Goal: Check status: Check status

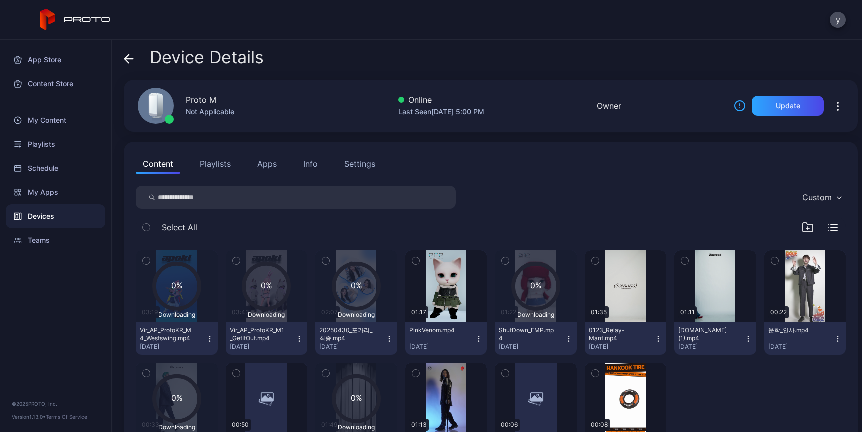
scroll to position [64, 0]
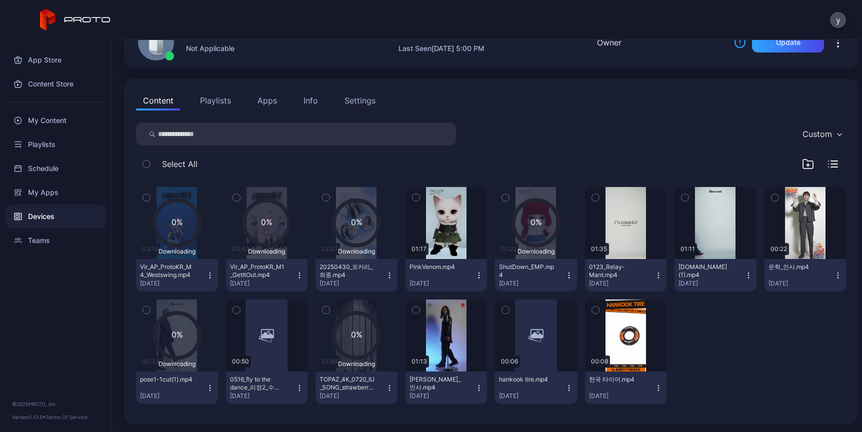
click at [67, 304] on div "App Store Content Store My Content Playlists Schedule My Apps Devices Teams © 2…" at bounding box center [56, 236] width 112 height 392
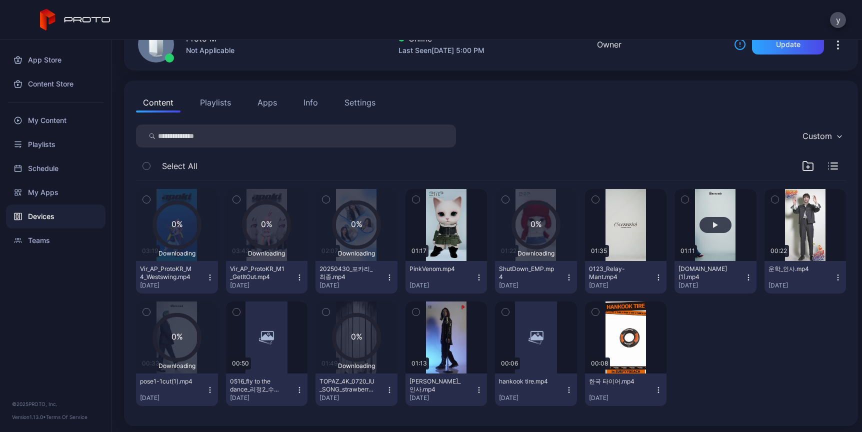
scroll to position [64, 0]
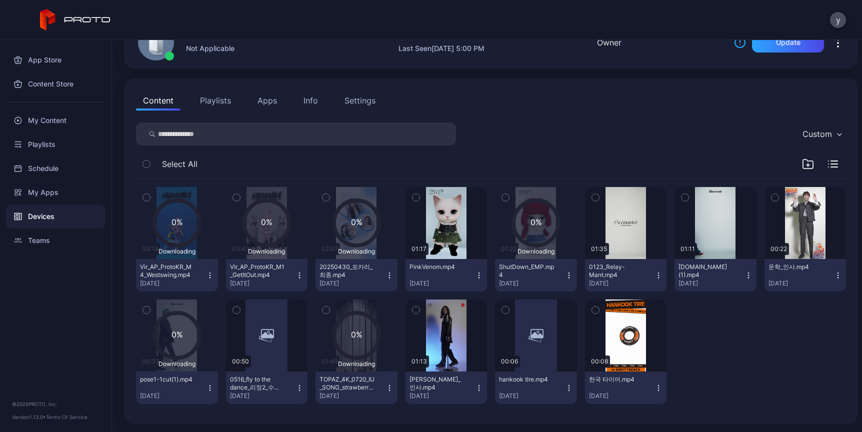
click at [752, 383] on div "0% Downloading 03:19 Vir_AP_ProtoKR_M4_Westswing.mp4 Apr 3, 2023 0% Downloading…" at bounding box center [491, 295] width 710 height 233
click at [363, 238] on icon at bounding box center [356, 223] width 45 height 45
click at [754, 382] on div "0% Downloading 03:19 Vir_AP_ProtoKR_M4_Westswing.mp4 Apr 3, 2023 0% Downloading…" at bounding box center [491, 295] width 710 height 233
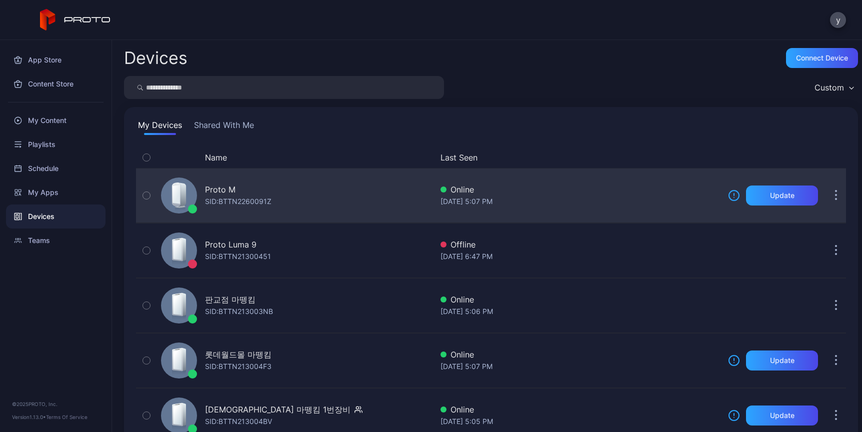
click at [243, 189] on div "Proto M" at bounding box center [238, 190] width 67 height 12
